Goal: Information Seeking & Learning: Check status

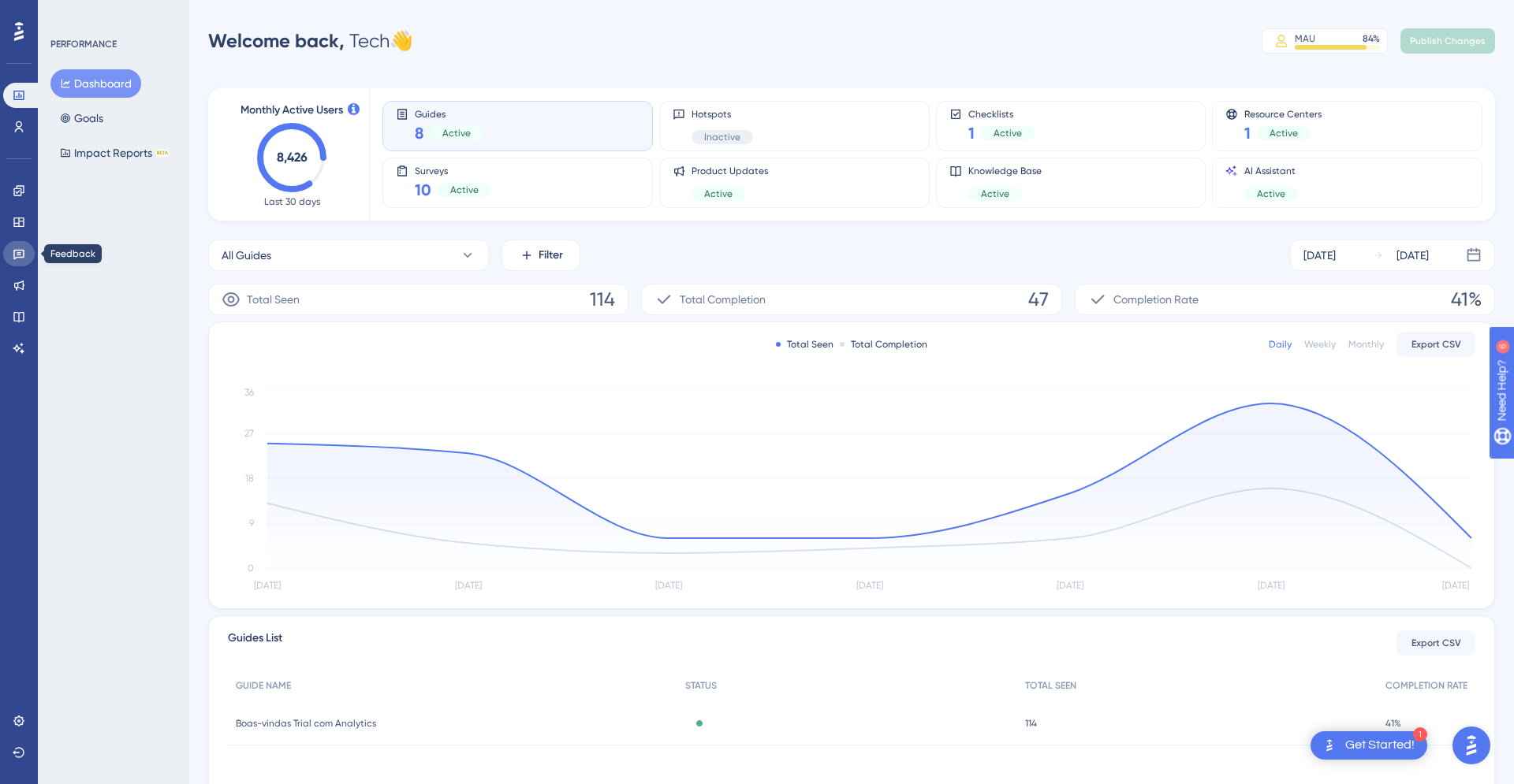
click at [18, 258] on icon at bounding box center [19, 255] width 11 height 11
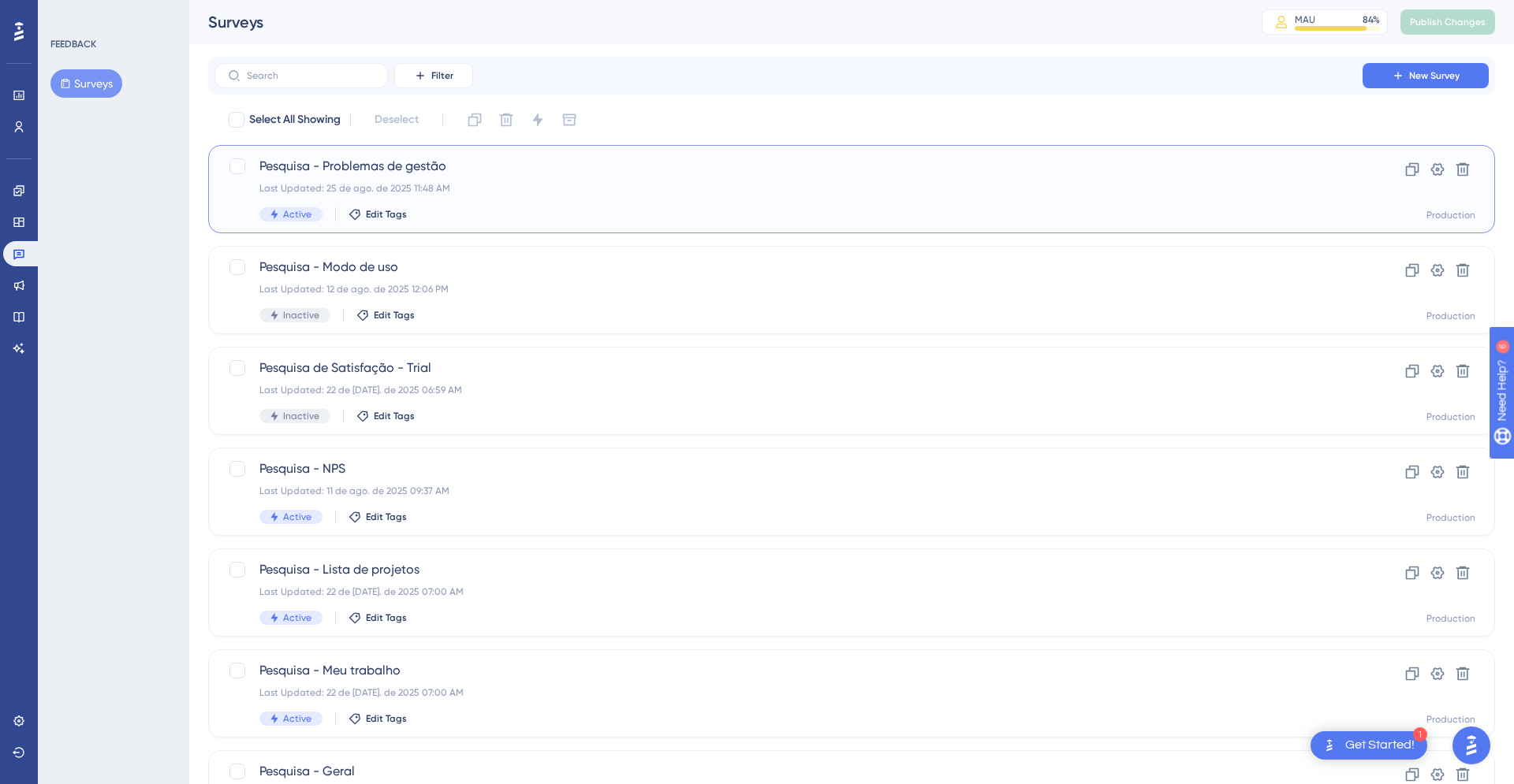
click at [713, 186] on div "Last Updated: 25 de ago. de 2025 11:48 AM" at bounding box center [788, 189] width 1058 height 12
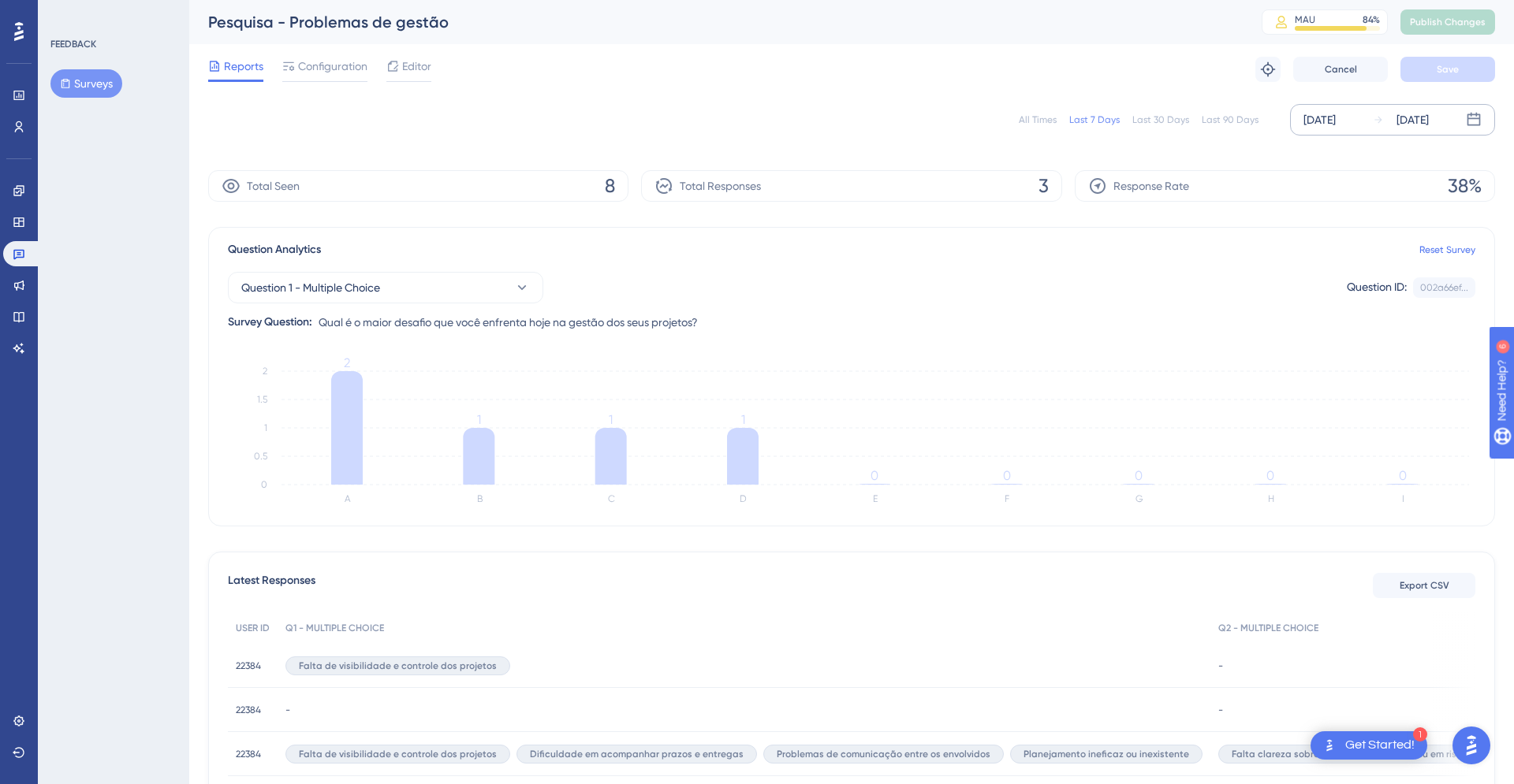
click at [1335, 120] on div "[DATE]" at bounding box center [1319, 120] width 32 height 19
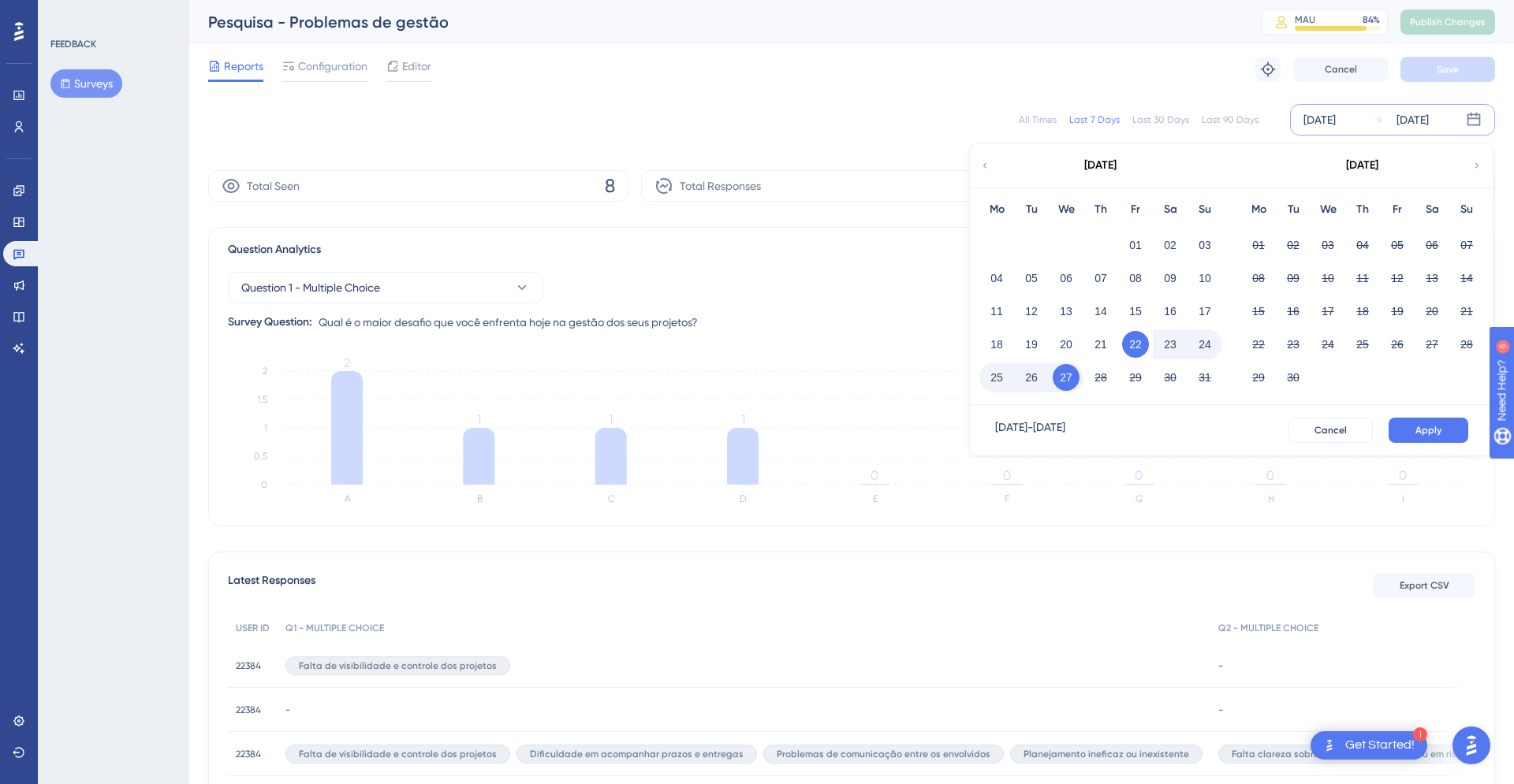
click at [869, 254] on div "Question Analytics Reset Survey" at bounding box center [851, 249] width 1247 height 19
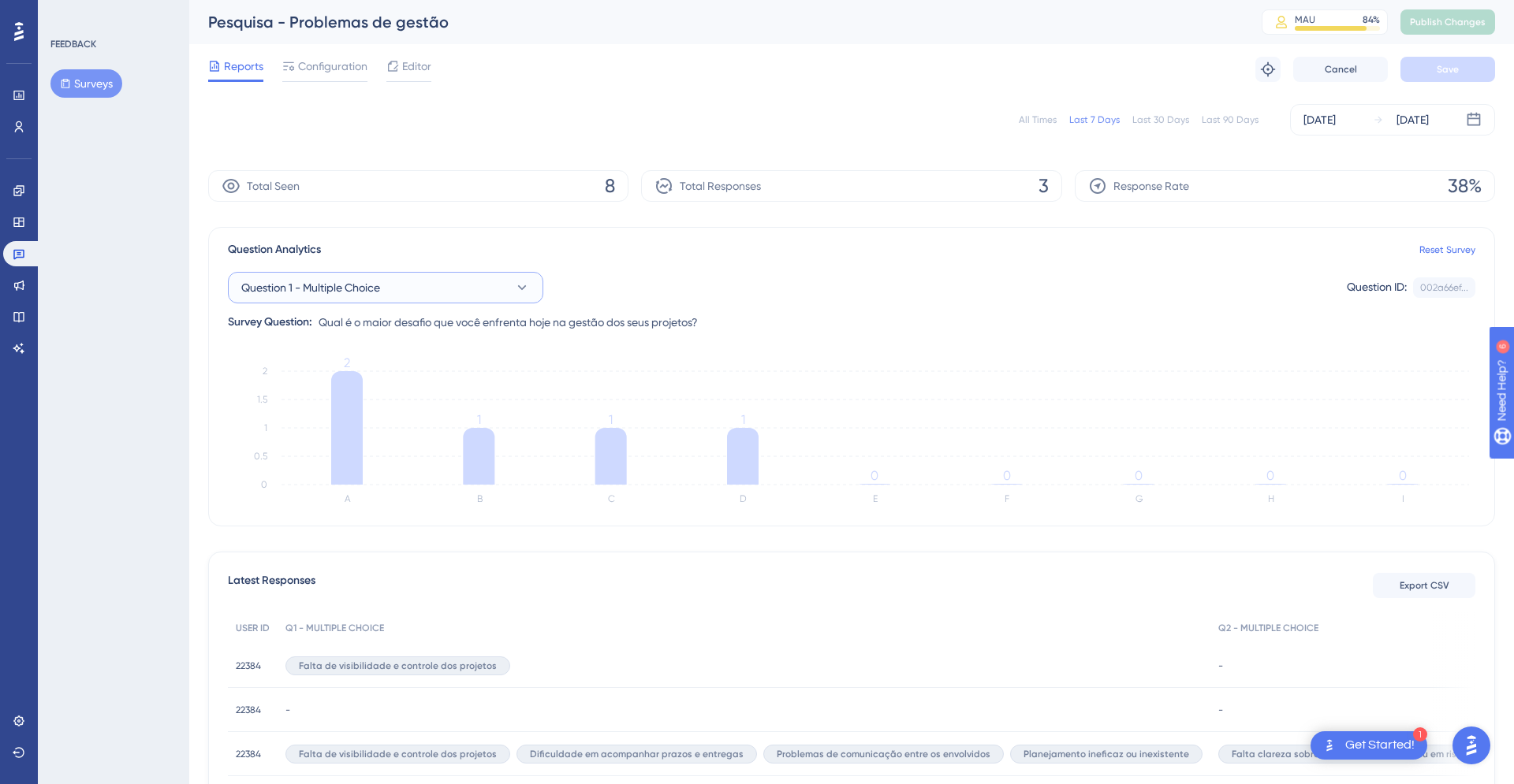
click at [358, 298] on button "Question 1 - Multiple Choice" at bounding box center [385, 288] width 315 height 32
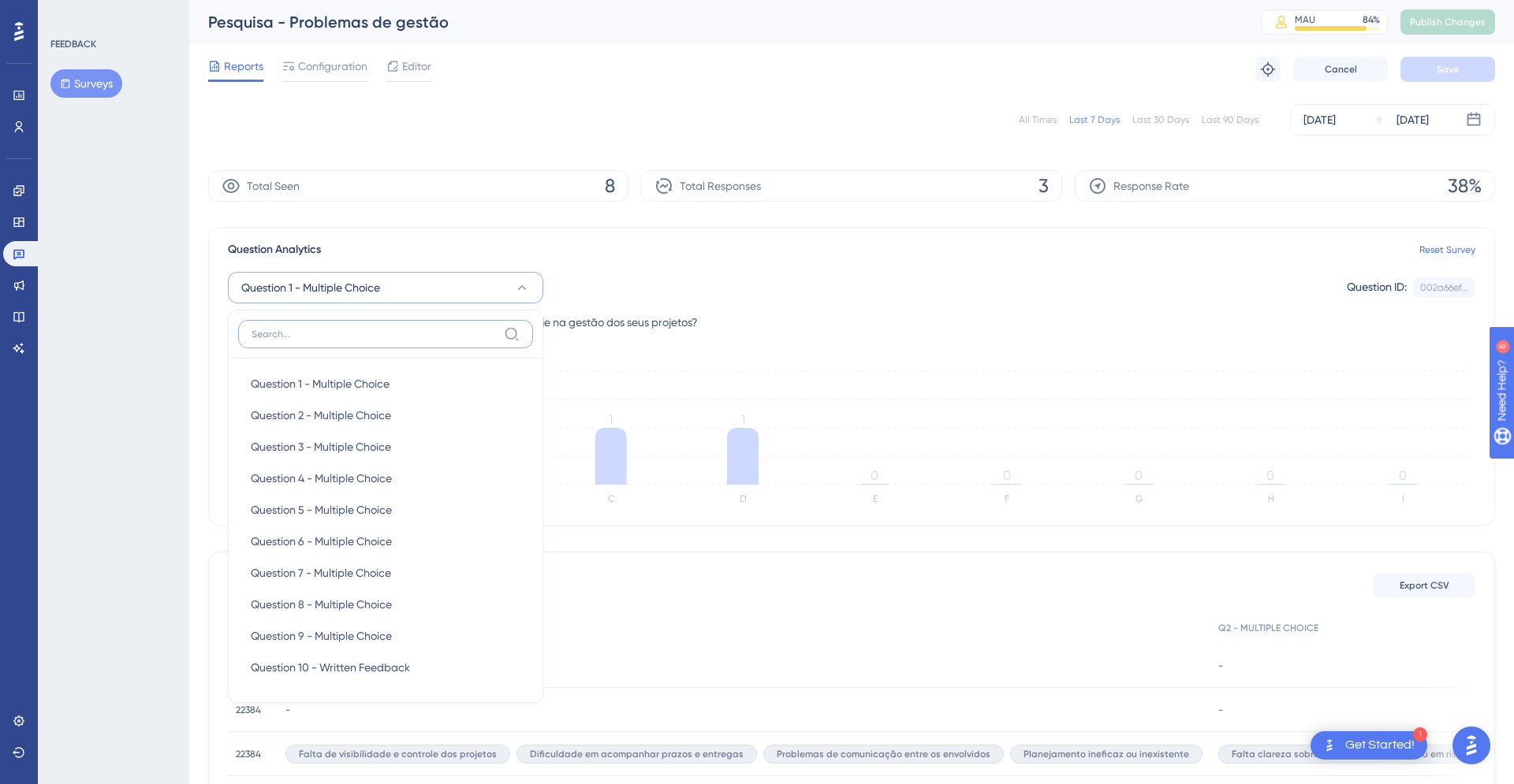
scroll to position [106, 0]
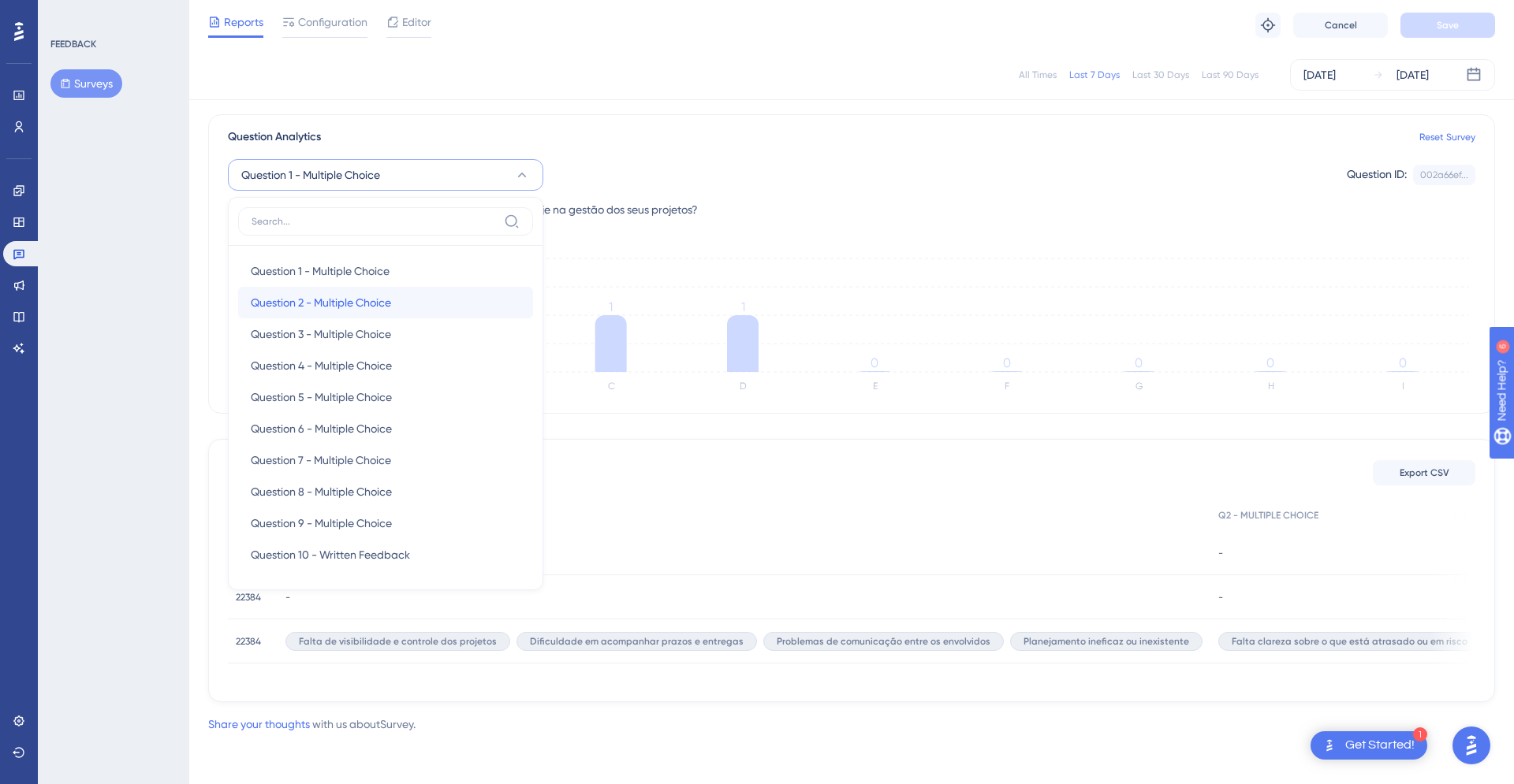
click at [358, 298] on span "Question 2 - Multiple Choice" at bounding box center [321, 302] width 140 height 19
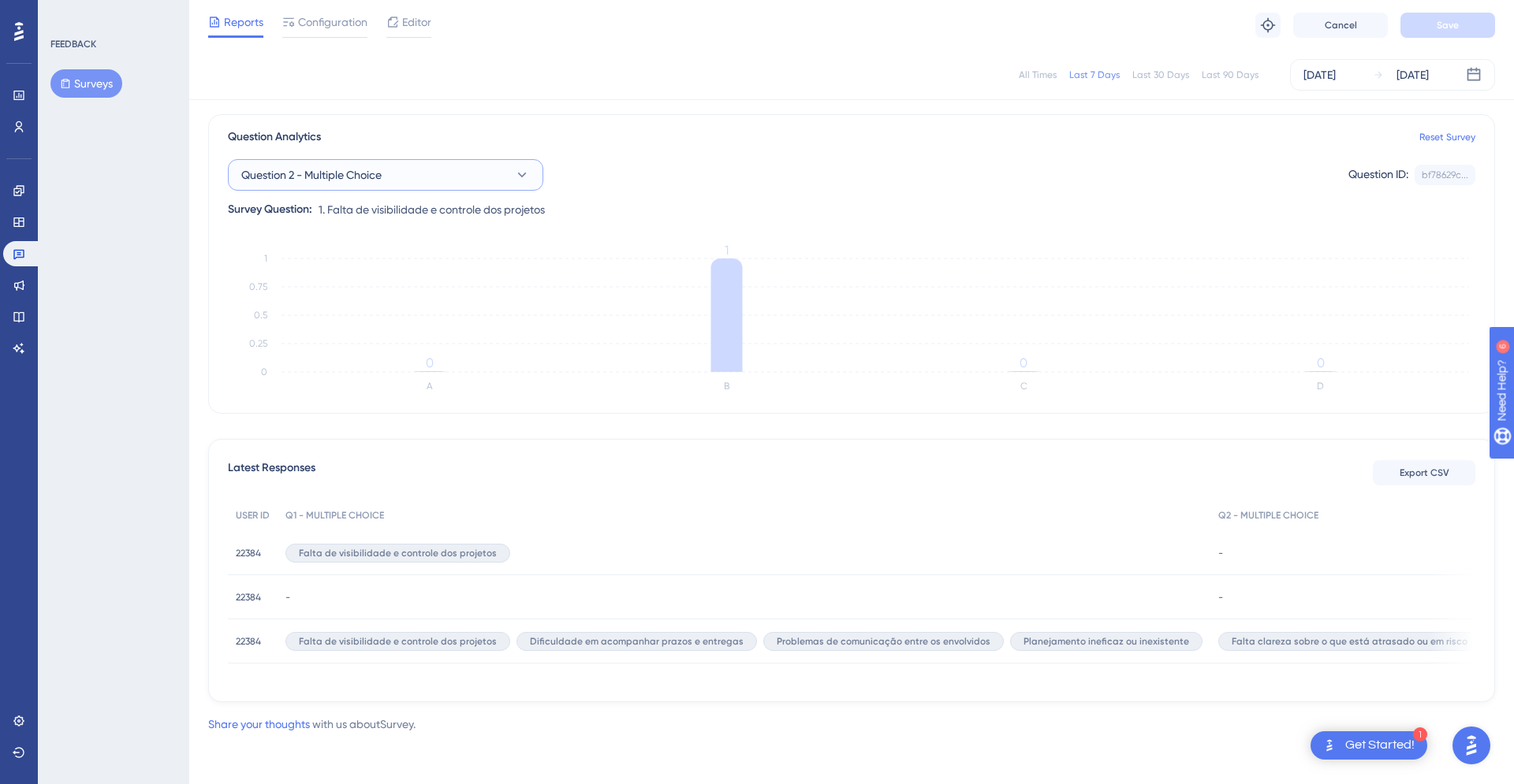
click at [444, 178] on button "Question 2 - Multiple Choice" at bounding box center [385, 175] width 315 height 32
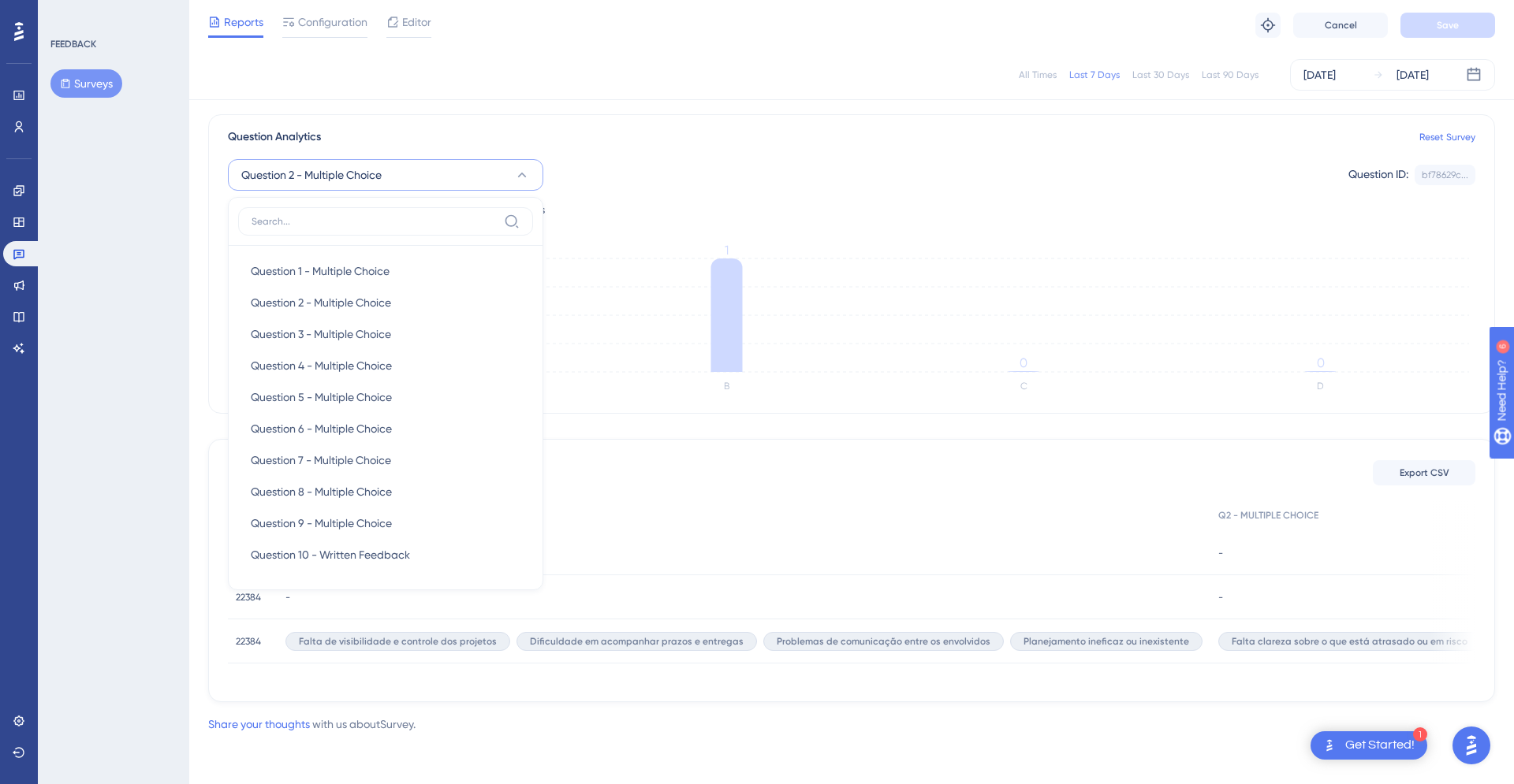
scroll to position [105, 0]
click at [386, 339] on span "Question 3 - Multiple Choice" at bounding box center [321, 335] width 140 height 19
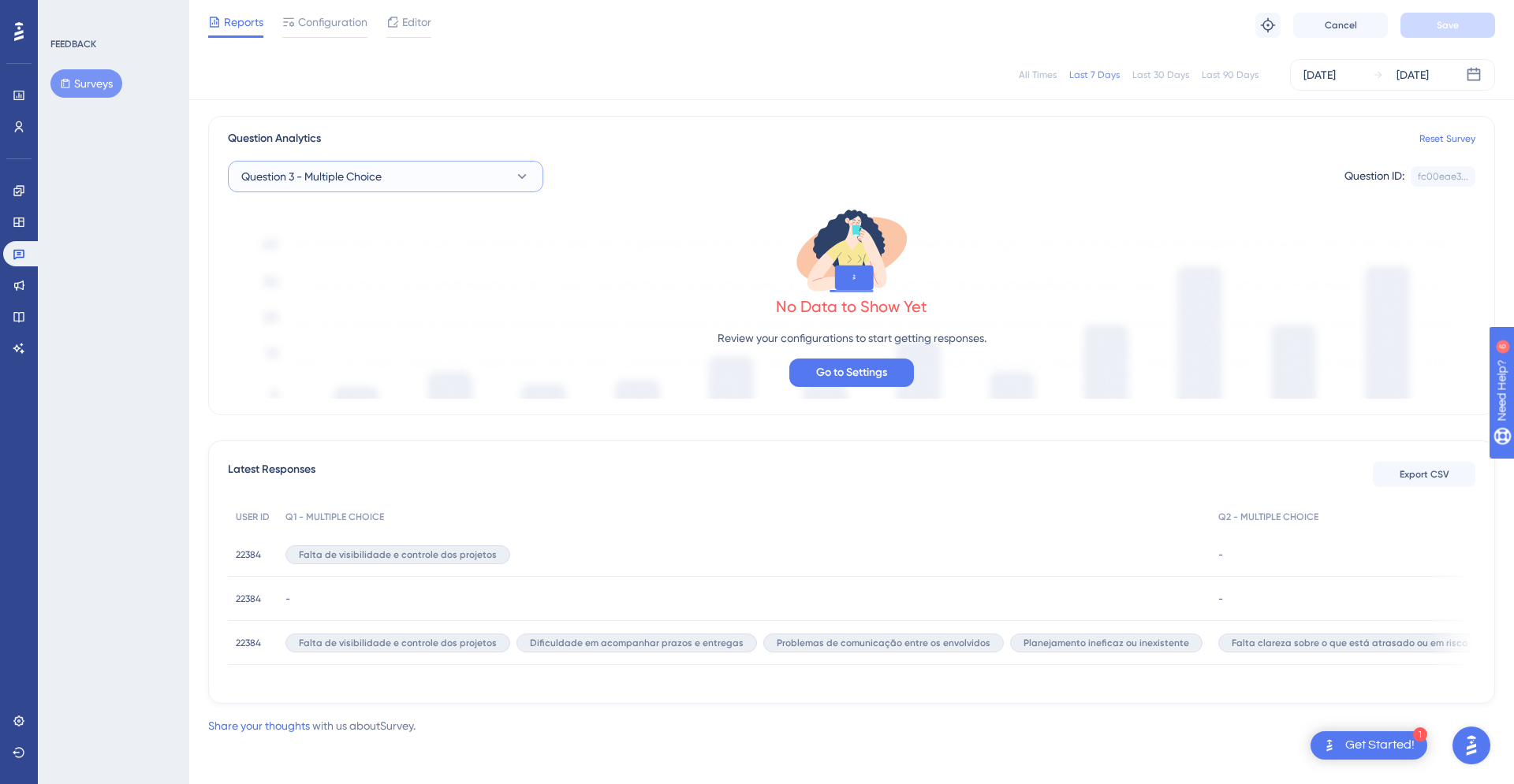
click at [473, 174] on button "Question 3 - Multiple Choice" at bounding box center [385, 177] width 315 height 32
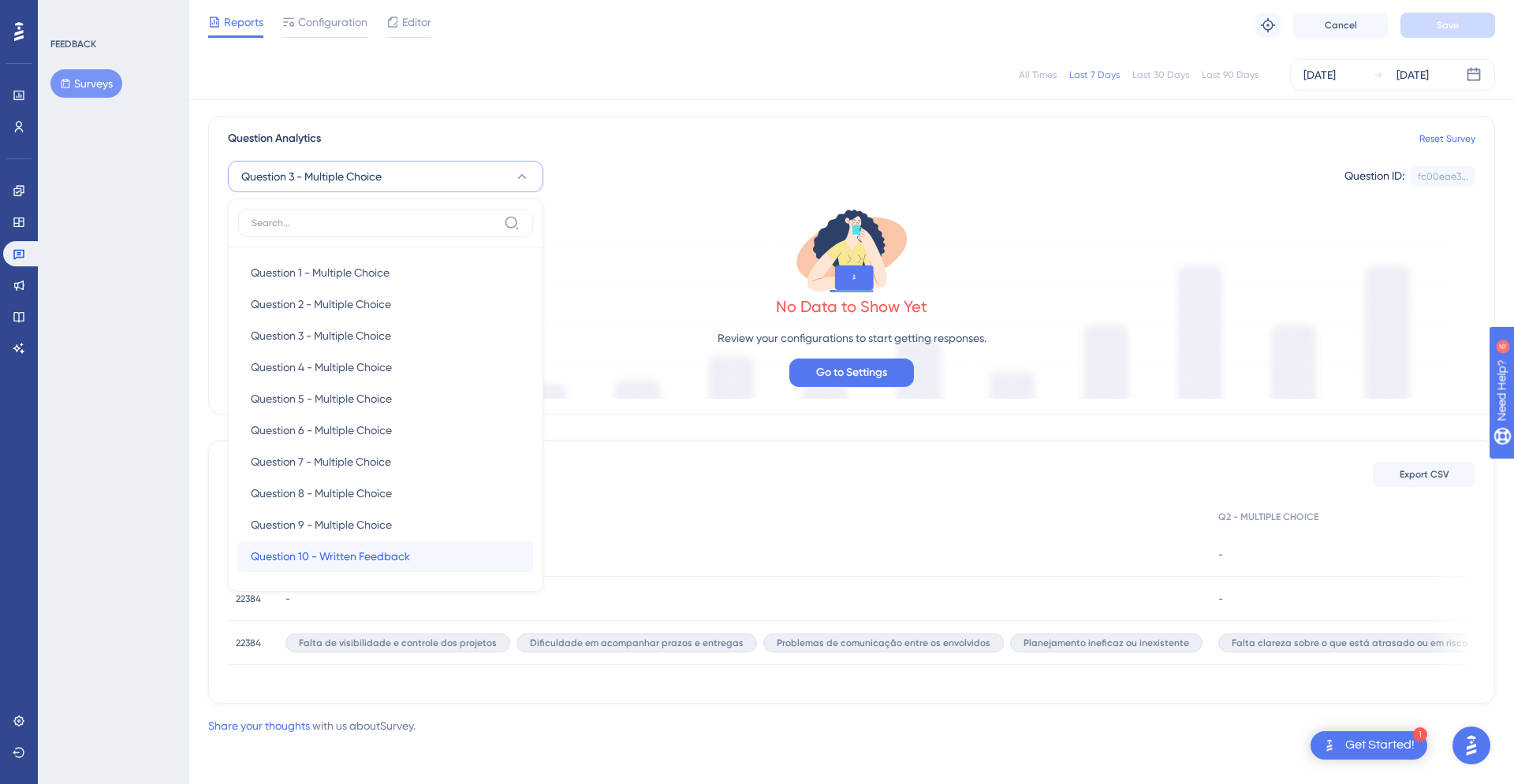
click at [383, 549] on span "Question 10 - Written Feedback" at bounding box center [330, 556] width 159 height 19
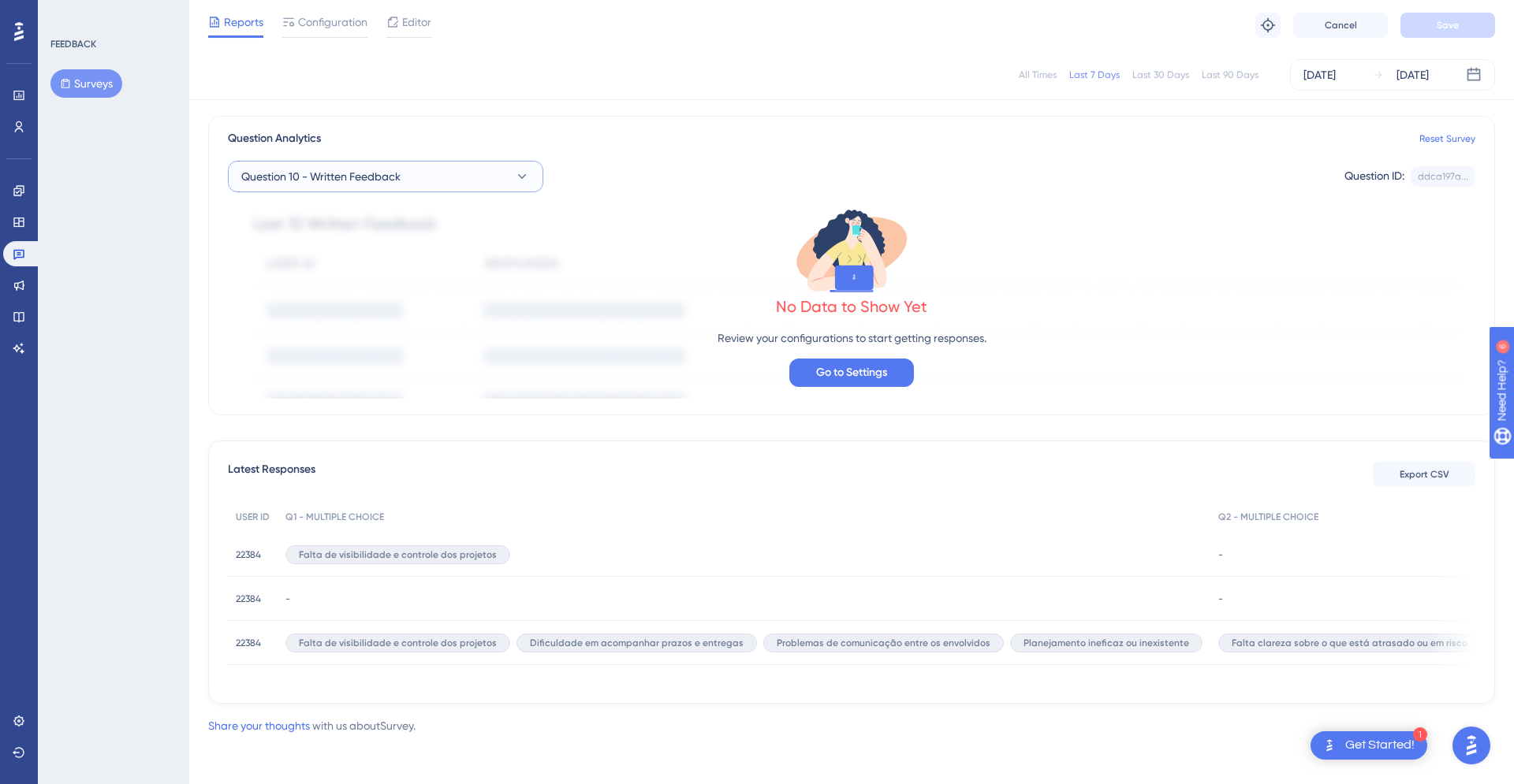
click at [433, 171] on button "Question 10 - Written Feedback" at bounding box center [385, 177] width 315 height 32
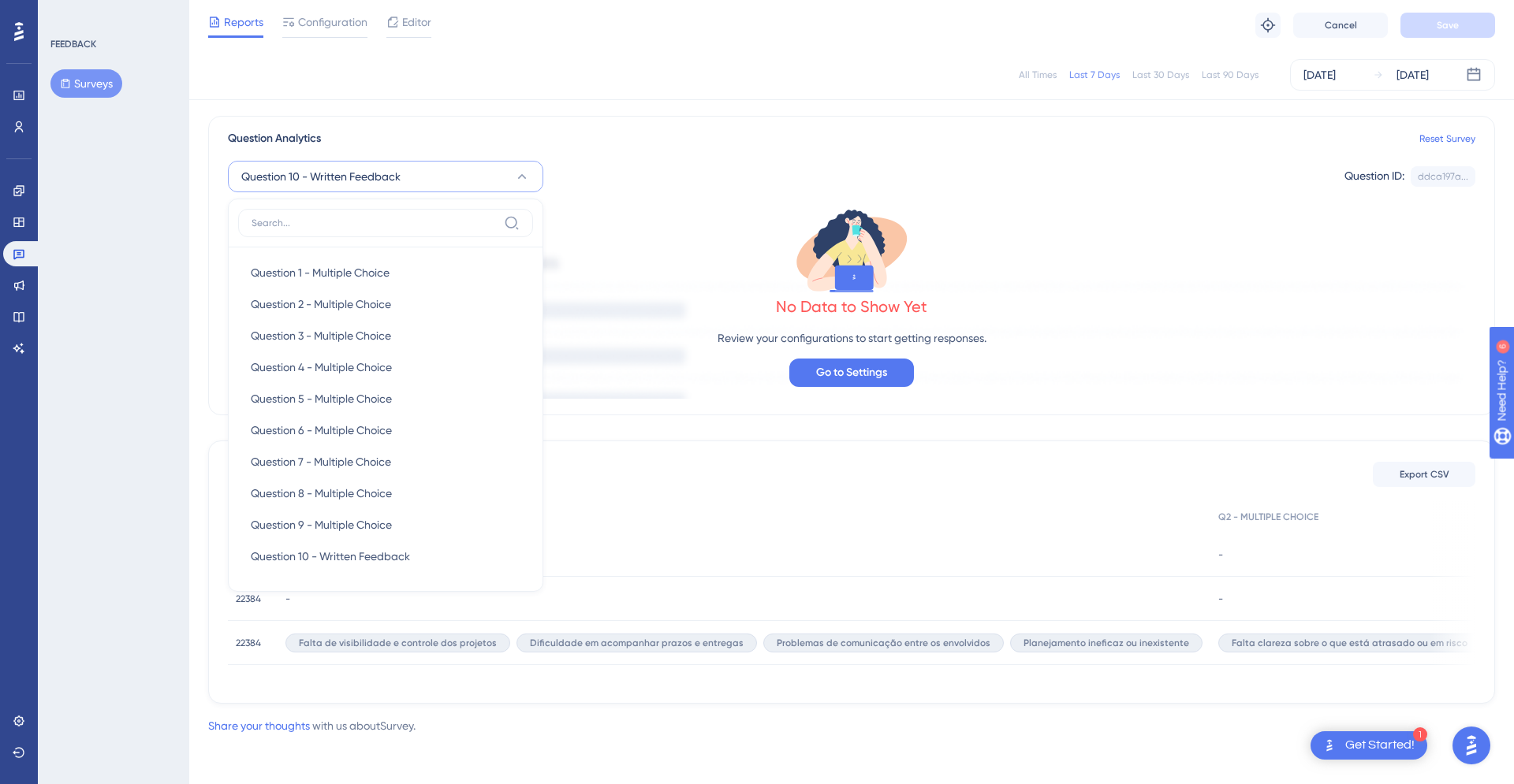
scroll to position [104, 0]
click at [330, 520] on span "Question 9 - Multiple Choice" at bounding box center [321, 525] width 141 height 19
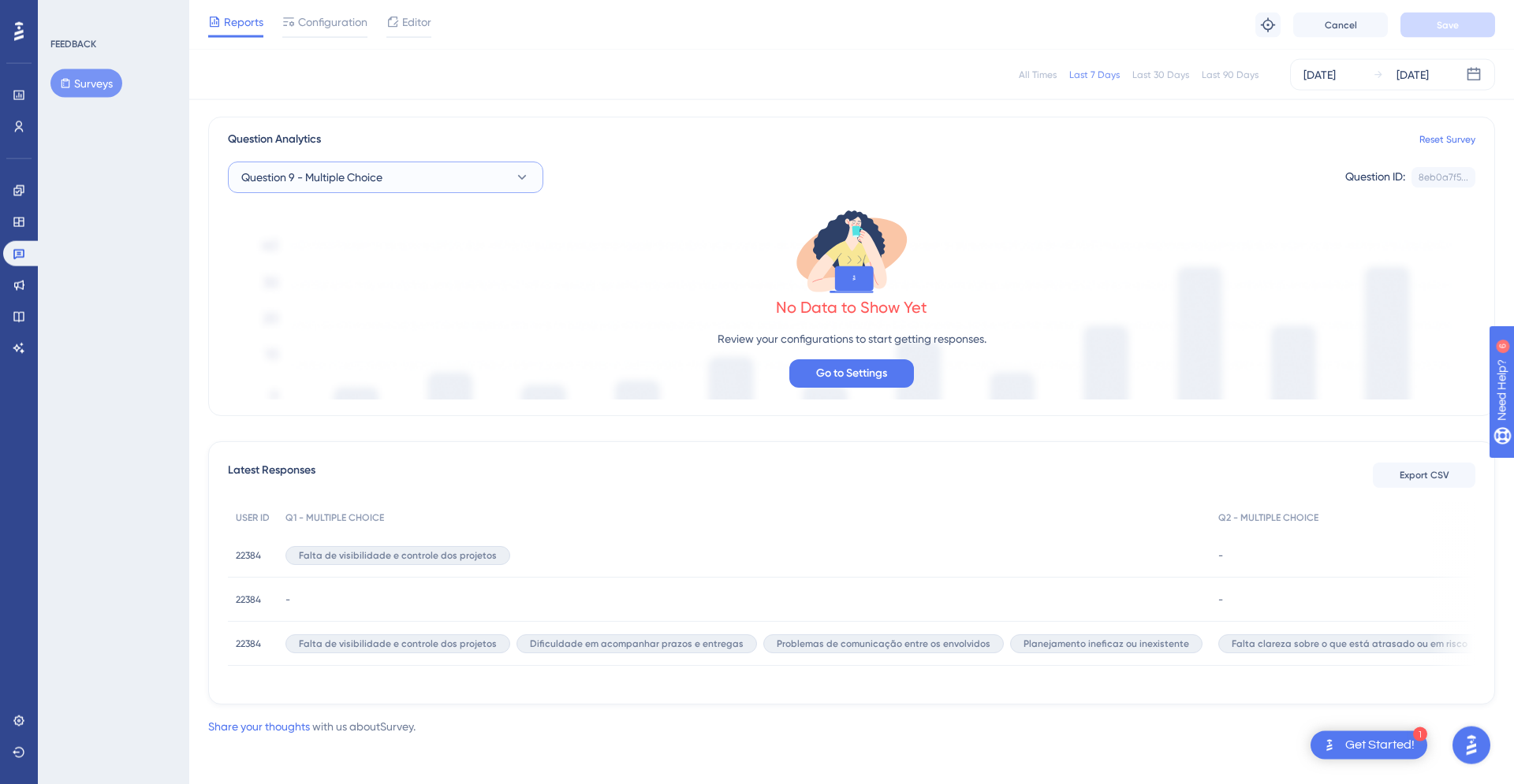
click at [460, 172] on button "Question 9 - Multiple Choice" at bounding box center [385, 177] width 315 height 32
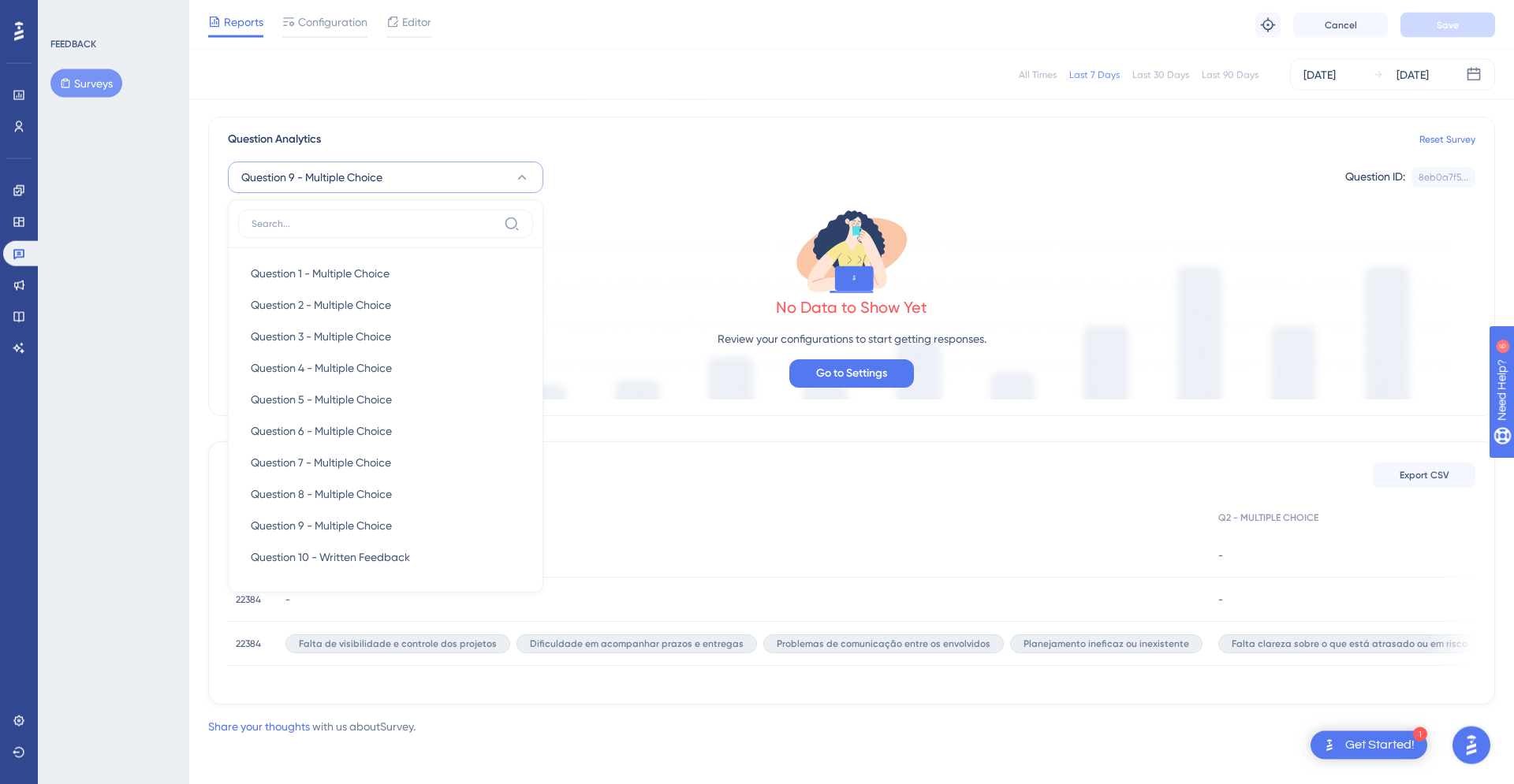
scroll to position [105, 0]
click at [421, 279] on div "Question 1 - Multiple Choice Question 1 - Multiple Choice" at bounding box center [385, 273] width 295 height 32
click at [376, 272] on span "Question 1 - Multiple Choice" at bounding box center [320, 272] width 139 height 19
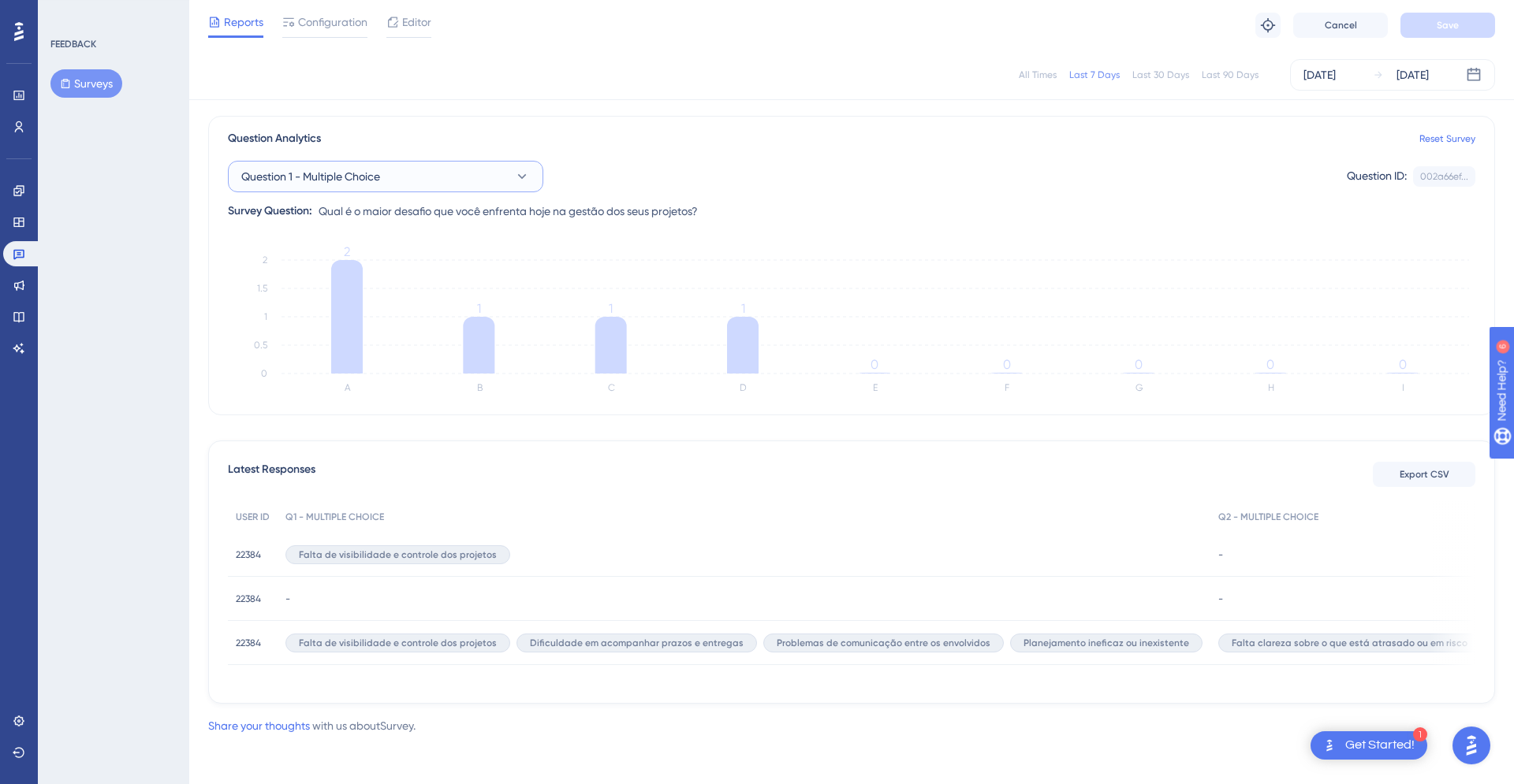
click at [483, 172] on button "Question 1 - Multiple Choice" at bounding box center [385, 177] width 315 height 32
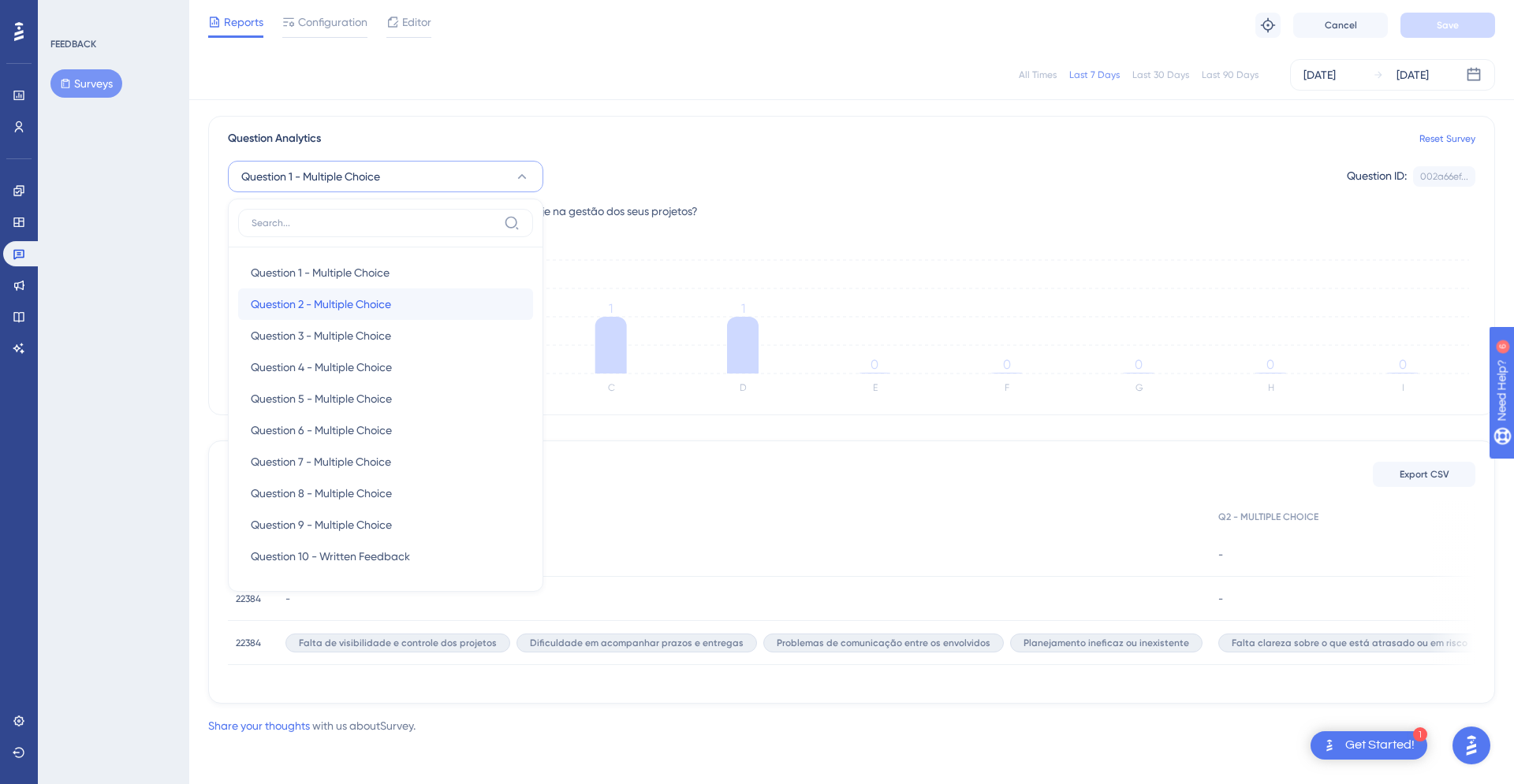
click at [391, 305] on span "Question 2 - Multiple Choice" at bounding box center [321, 304] width 140 height 19
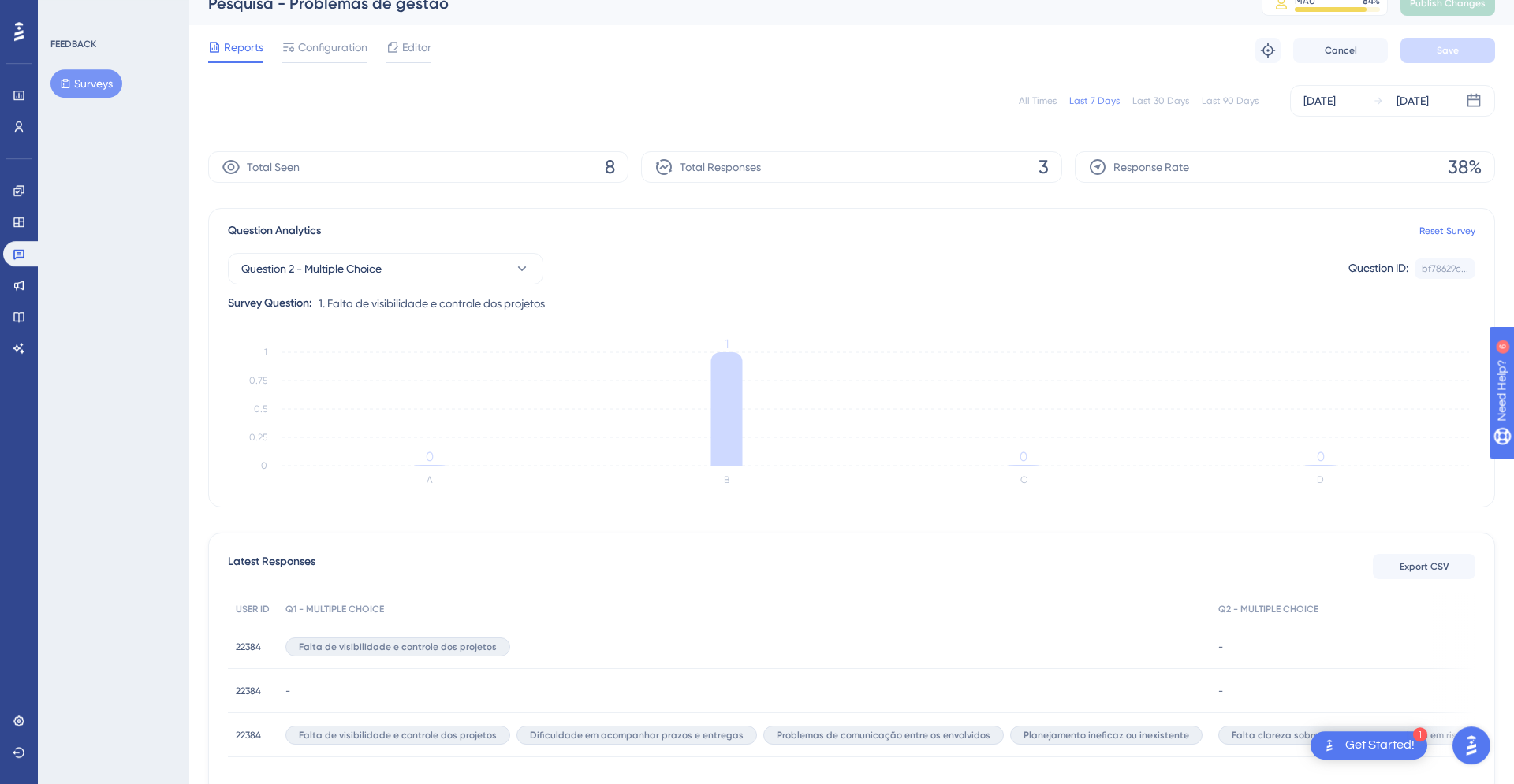
scroll to position [15, 0]
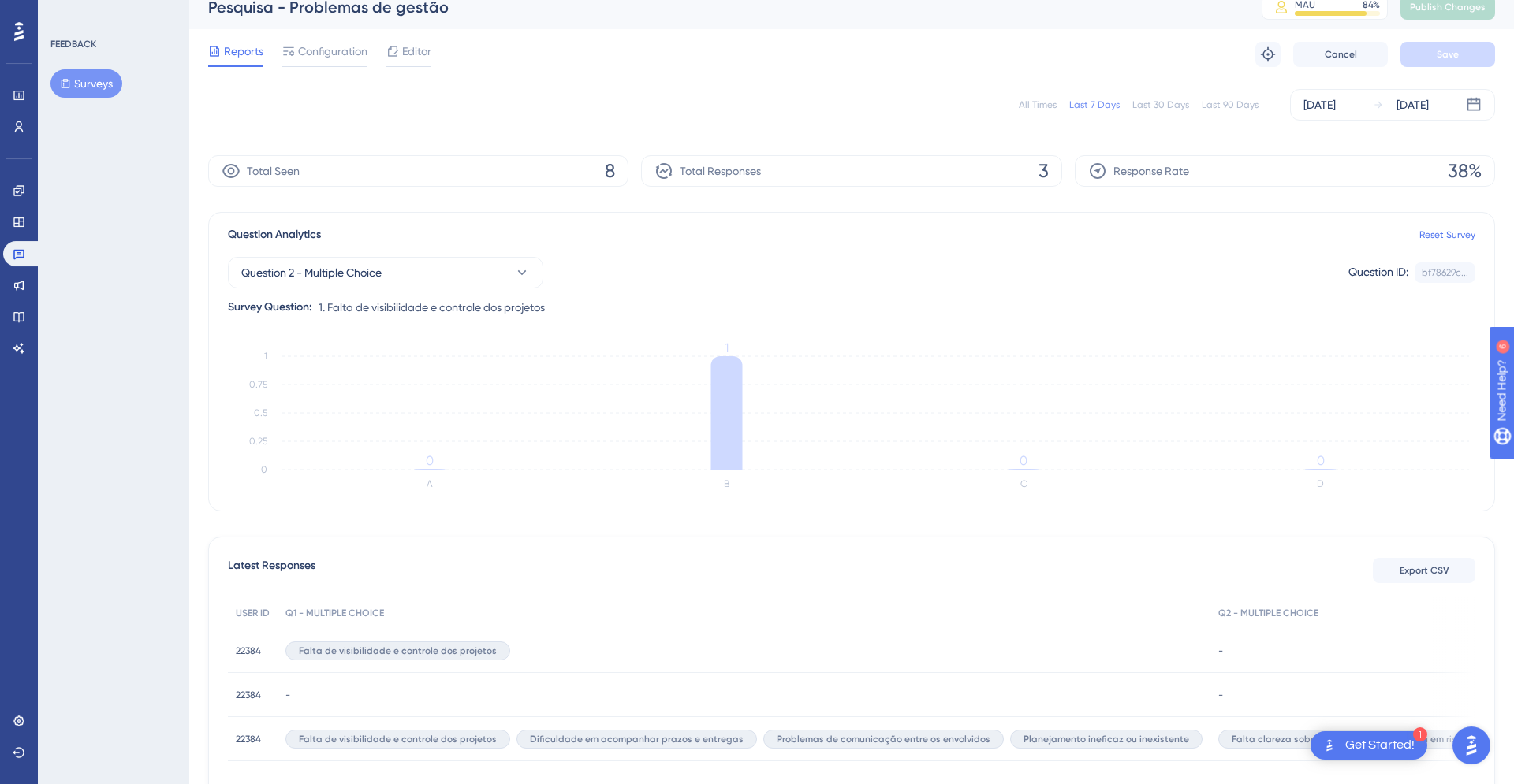
click at [0, 0] on icon at bounding box center [0, 0] width 0 height 0
